Goal: Information Seeking & Learning: Find specific page/section

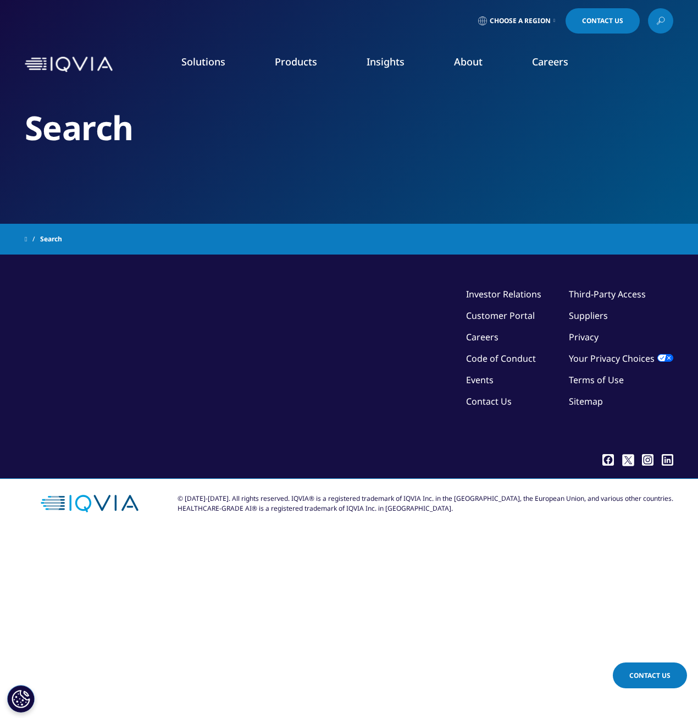
type input "denmark"
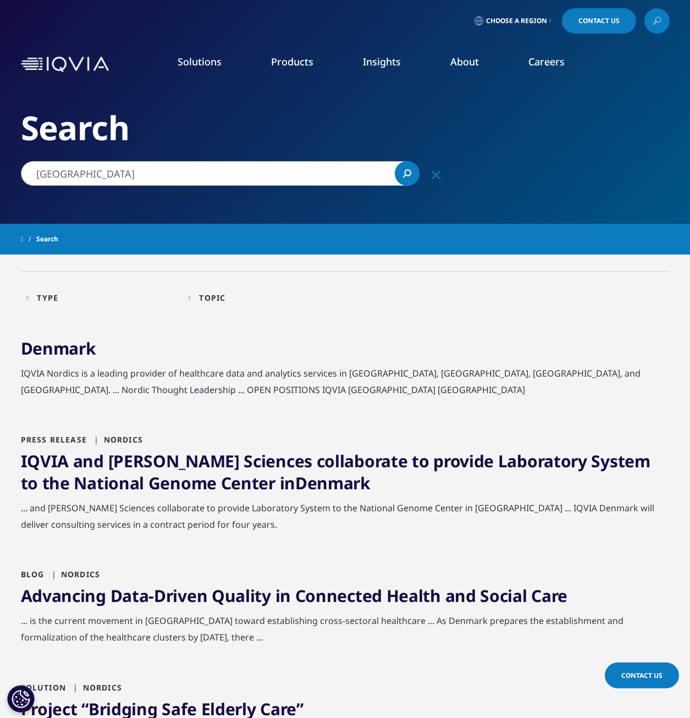
click at [27, 343] on span "Denmark" at bounding box center [58, 348] width 75 height 23
